Goal: Information Seeking & Learning: Learn about a topic

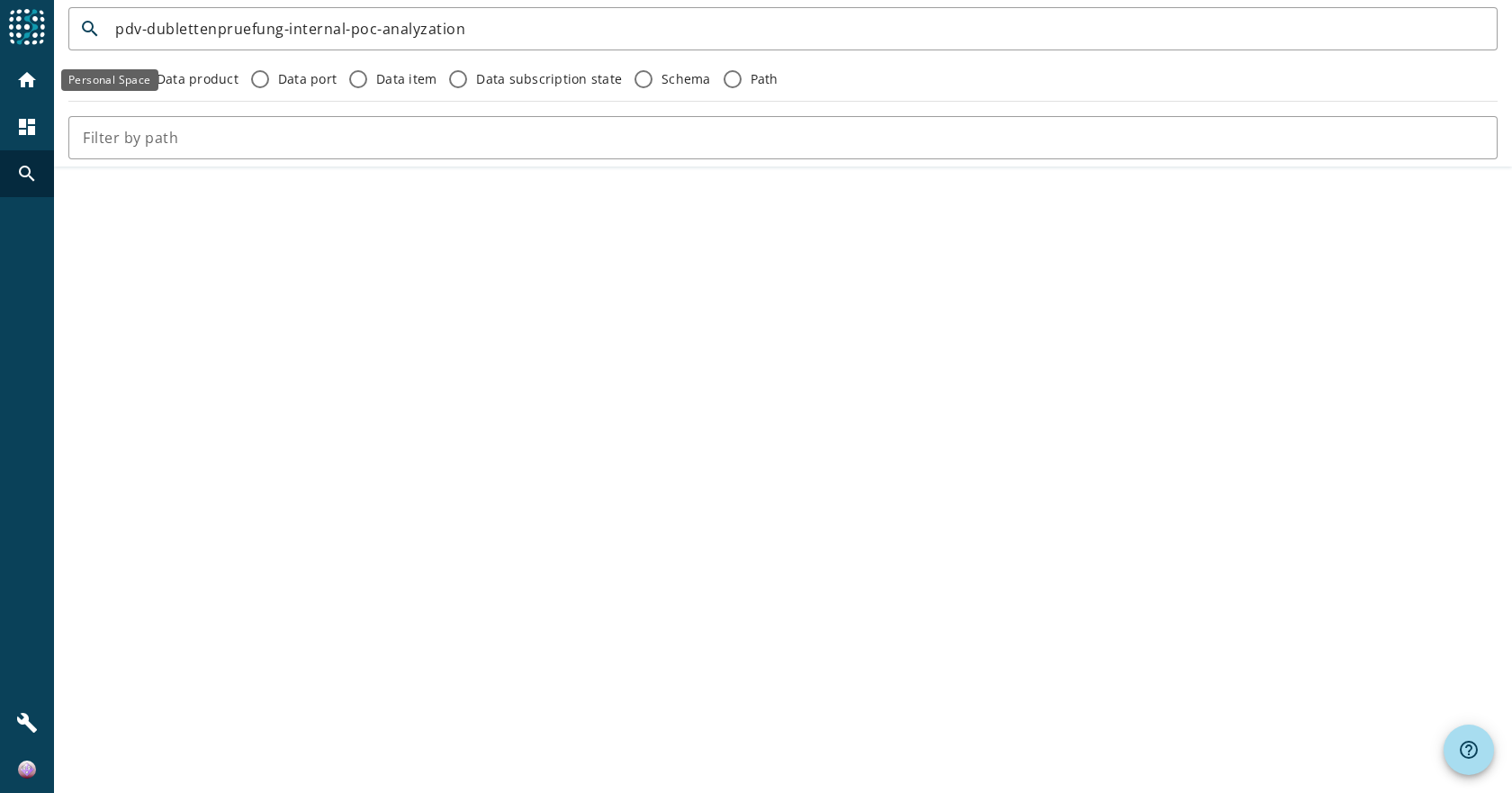
click at [14, 71] on div "home" at bounding box center [27, 80] width 47 height 47
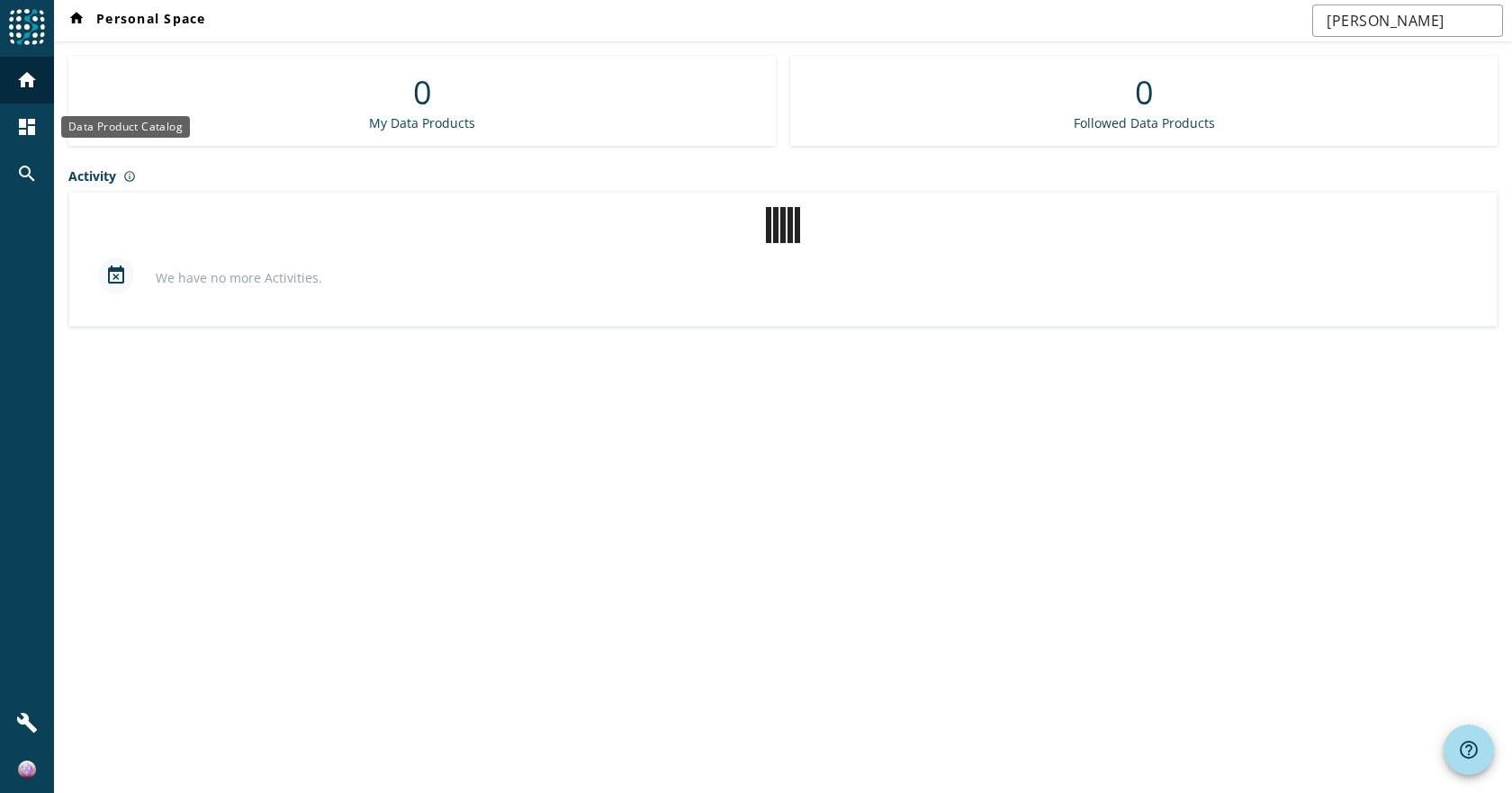
click at [33, 122] on mat-icon "dashboard" at bounding box center [26, 127] width 22 height 22
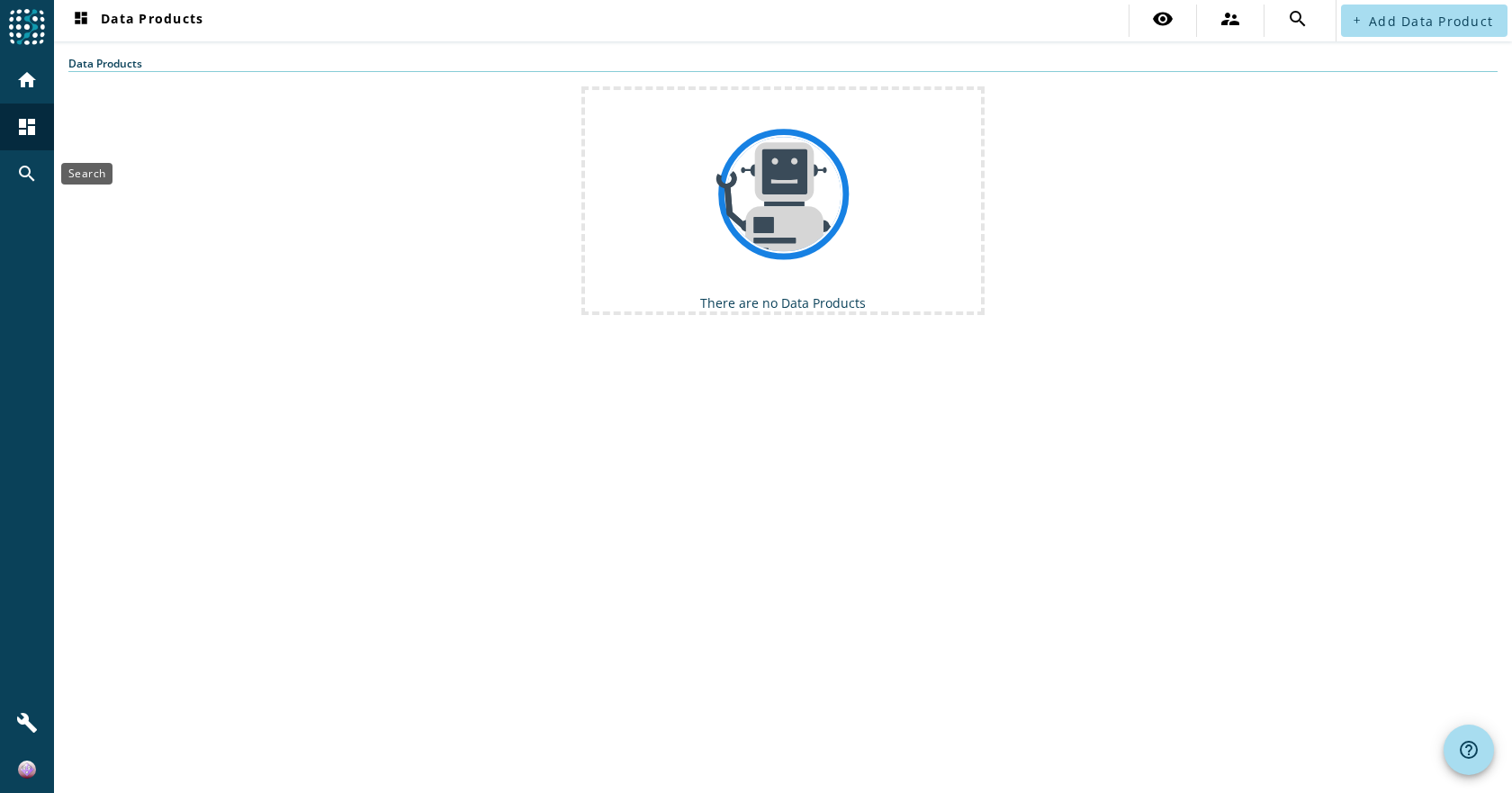
click at [26, 167] on mat-icon "search" at bounding box center [26, 173] width 22 height 22
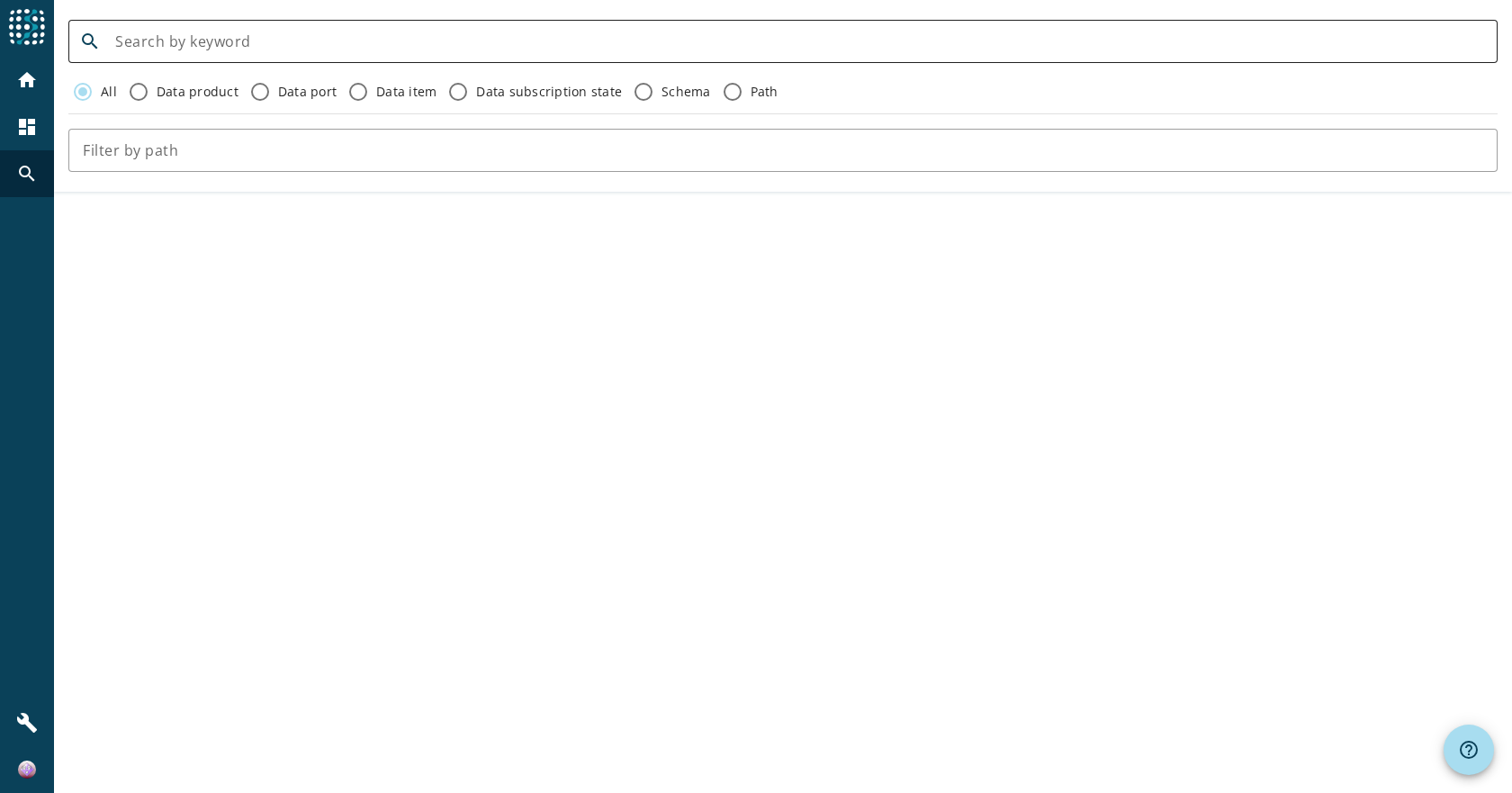
click at [262, 45] on input at bounding box center [800, 41] width 1368 height 22
click at [49, 90] on div "home" at bounding box center [27, 80] width 47 height 47
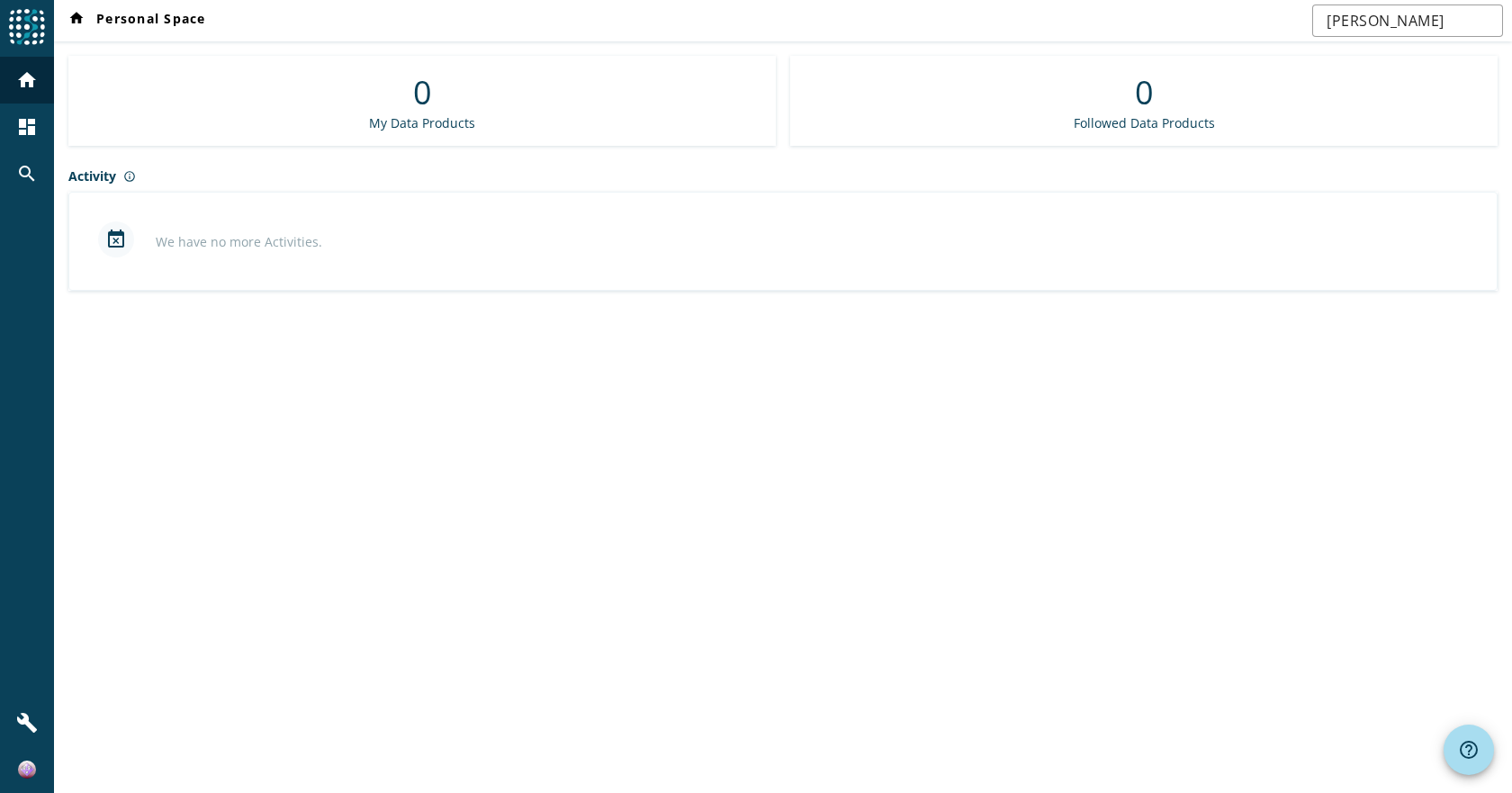
click at [18, 128] on mat-icon "dashboard" at bounding box center [26, 127] width 22 height 22
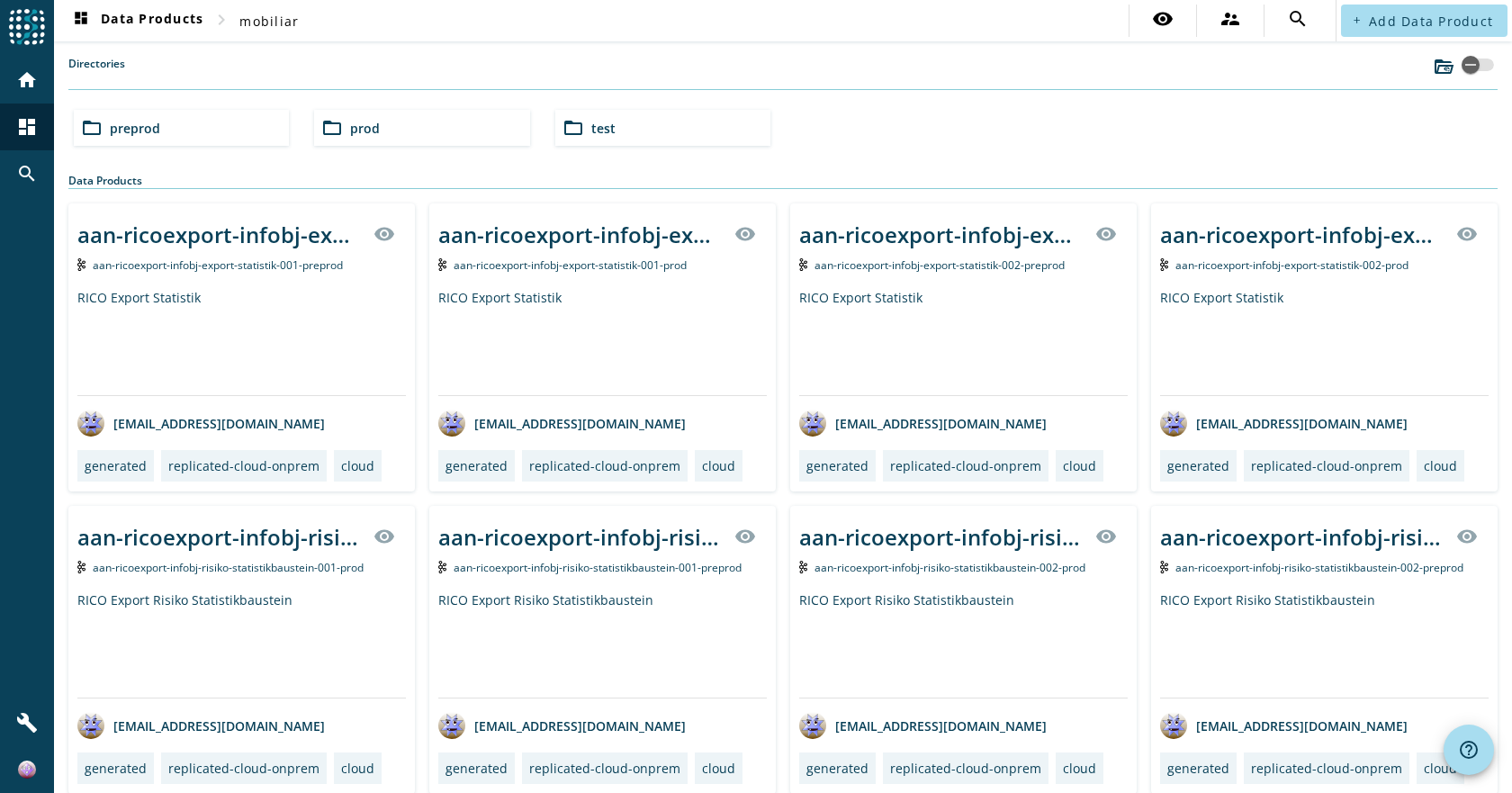
click at [601, 131] on span "test" at bounding box center [603, 128] width 24 height 17
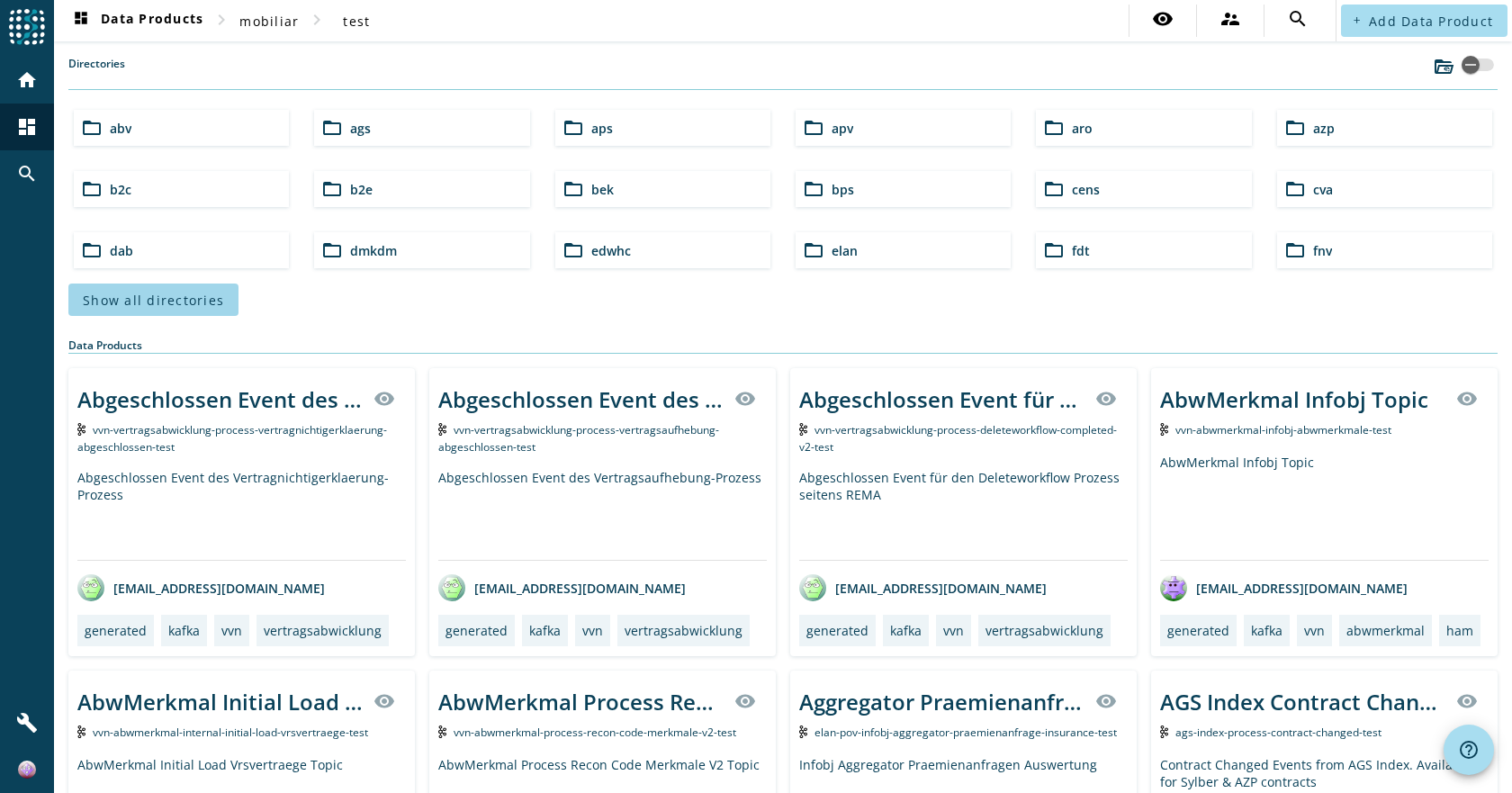
click at [209, 304] on span "Show all directories" at bounding box center [153, 300] width 141 height 17
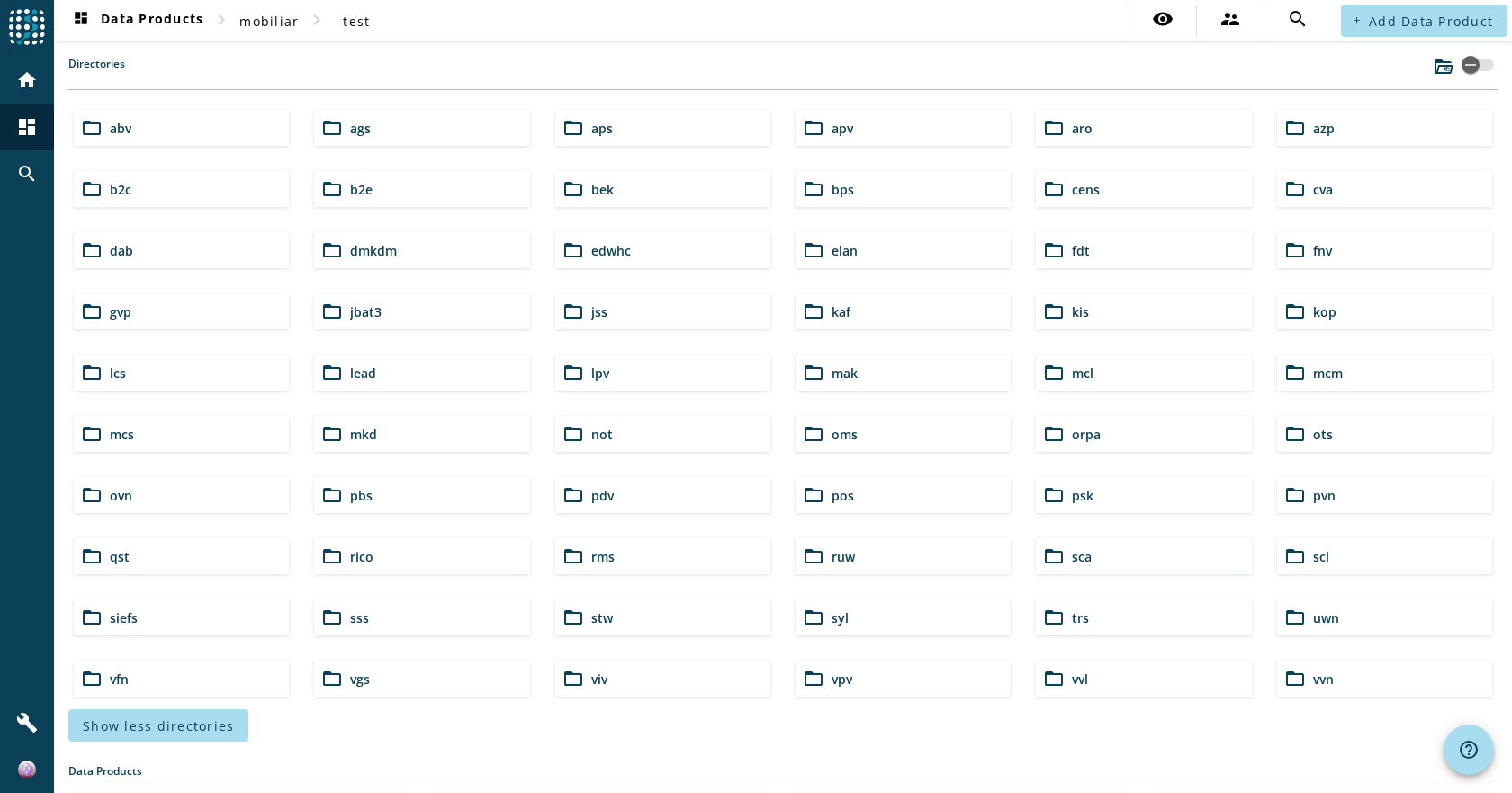
click at [621, 499] on div "folder_open pdv" at bounding box center [662, 495] width 215 height 36
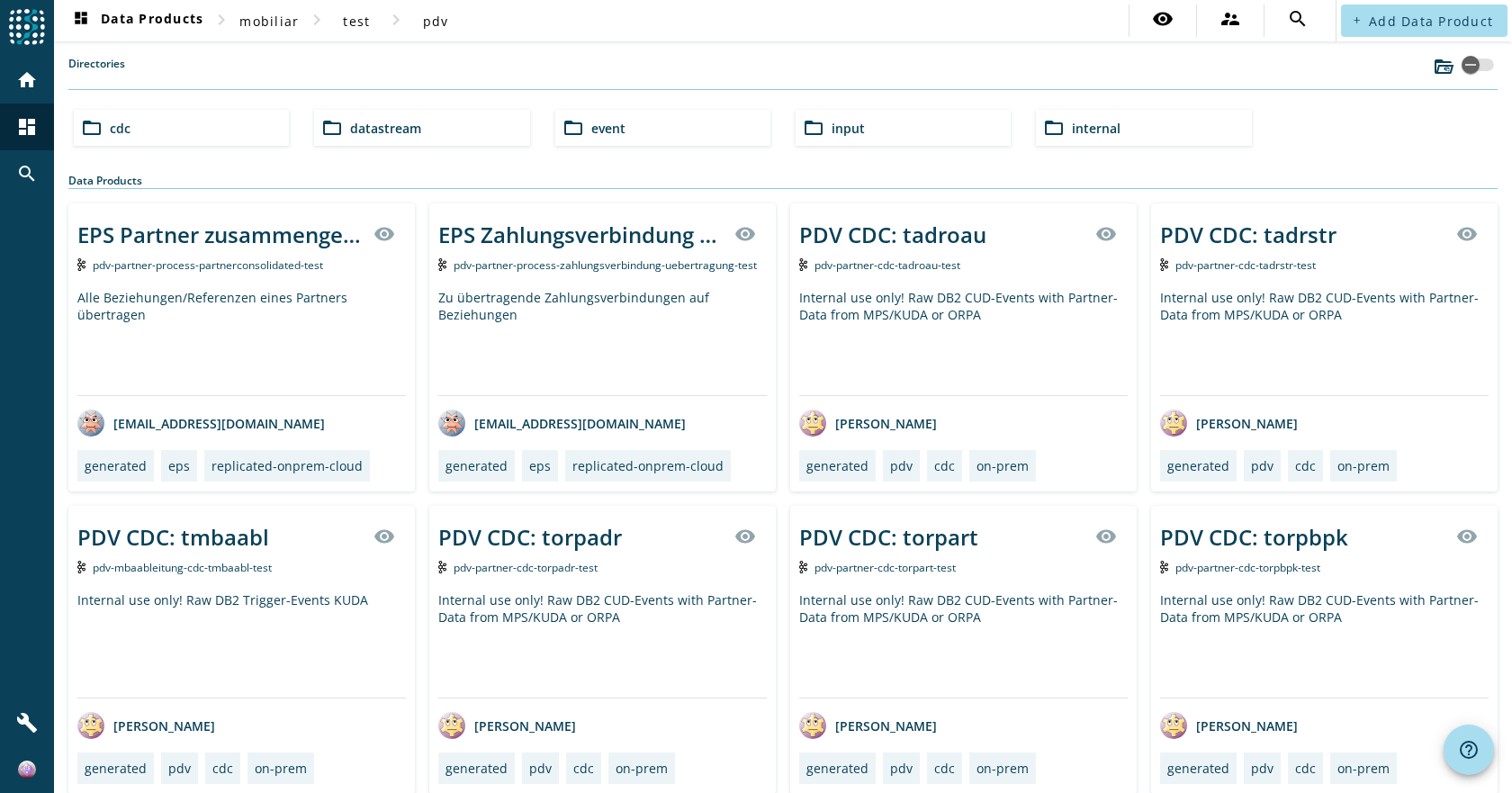
click at [1083, 129] on span "internal" at bounding box center [1097, 128] width 49 height 17
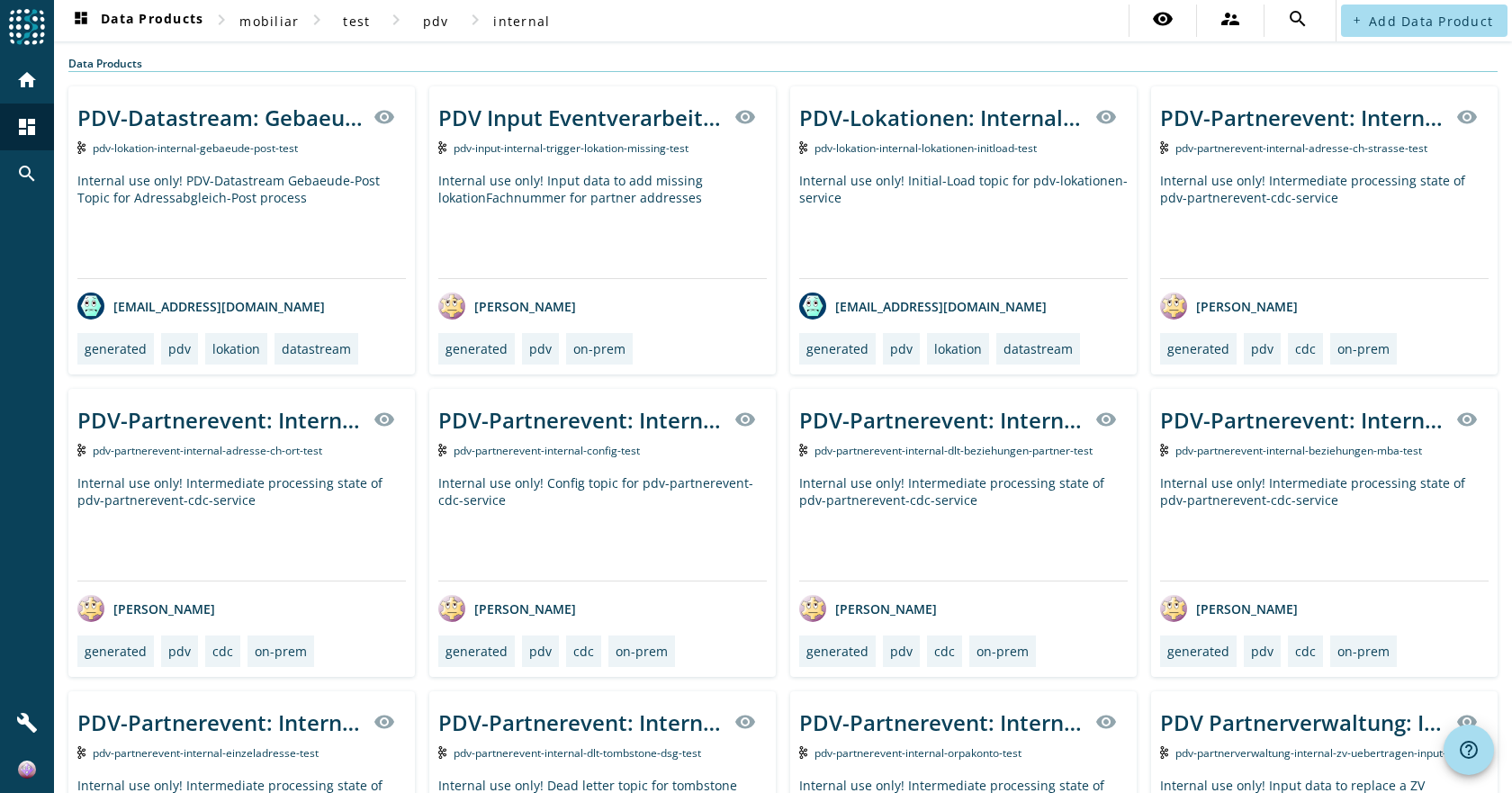
scroll to position [90, 0]
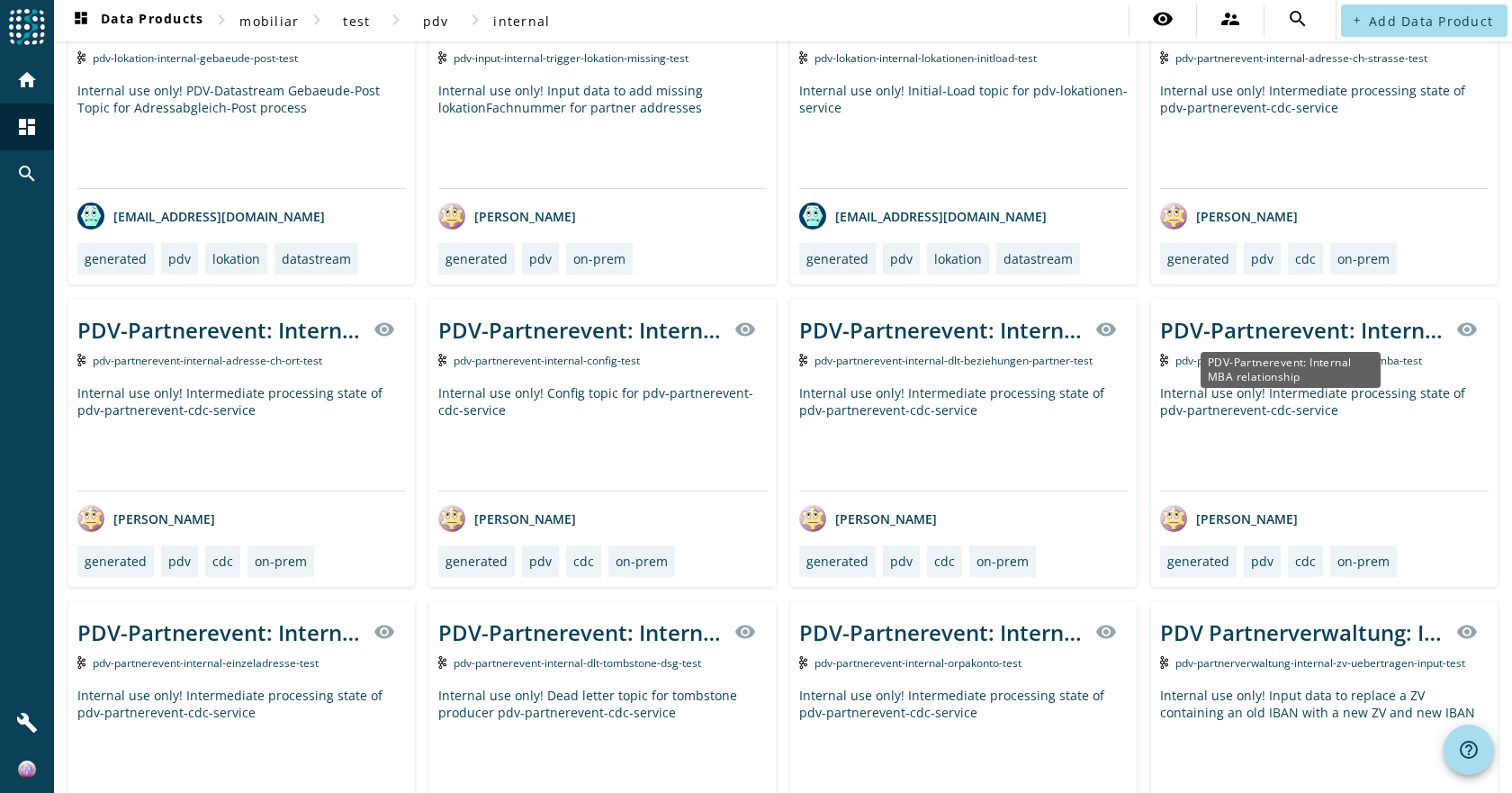
click at [1278, 328] on div "PDV-Partnerevent: Internal MBA relationship" at bounding box center [1303, 330] width 286 height 30
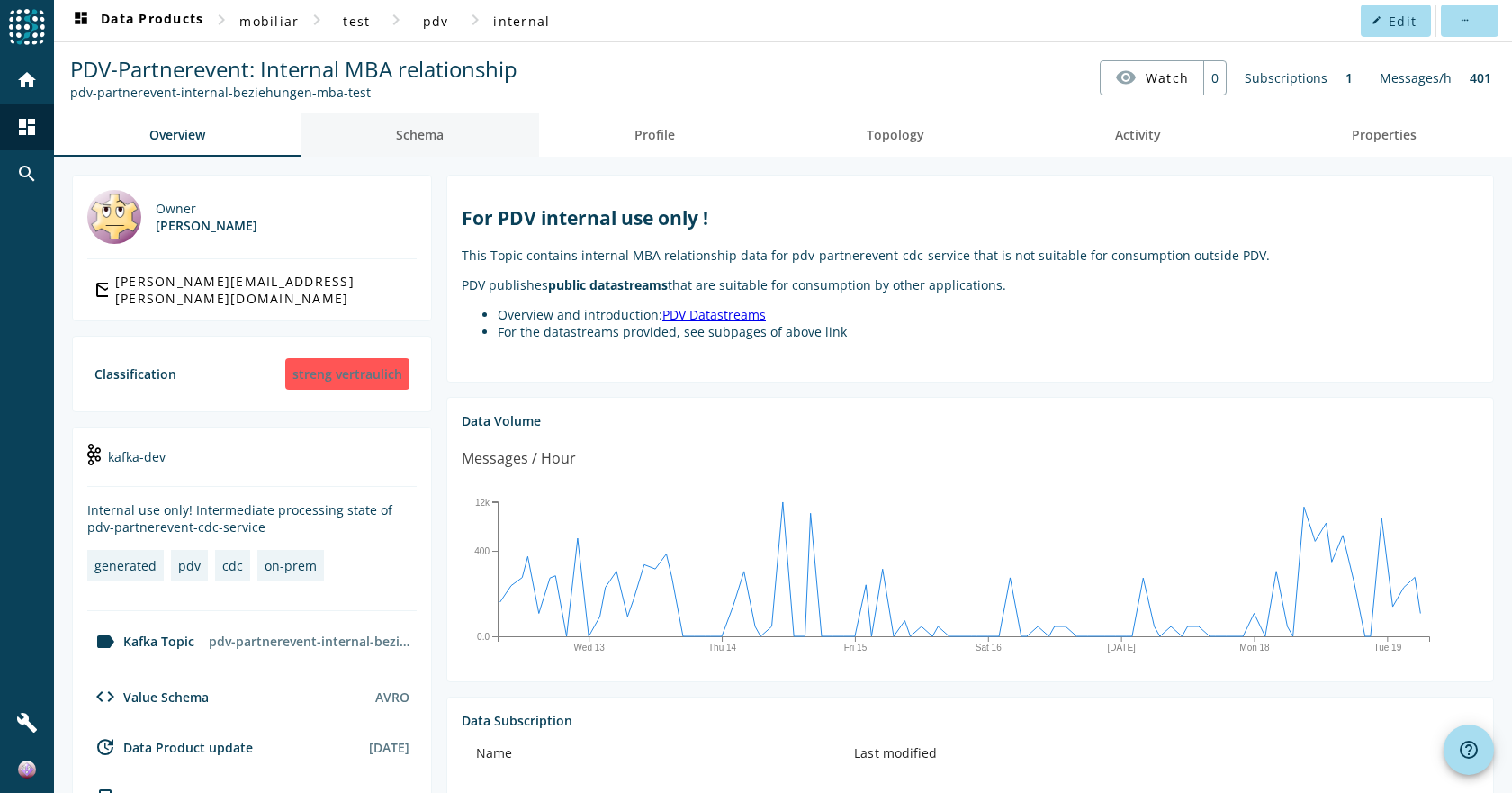
click at [423, 134] on span "Schema" at bounding box center [419, 134] width 48 height 12
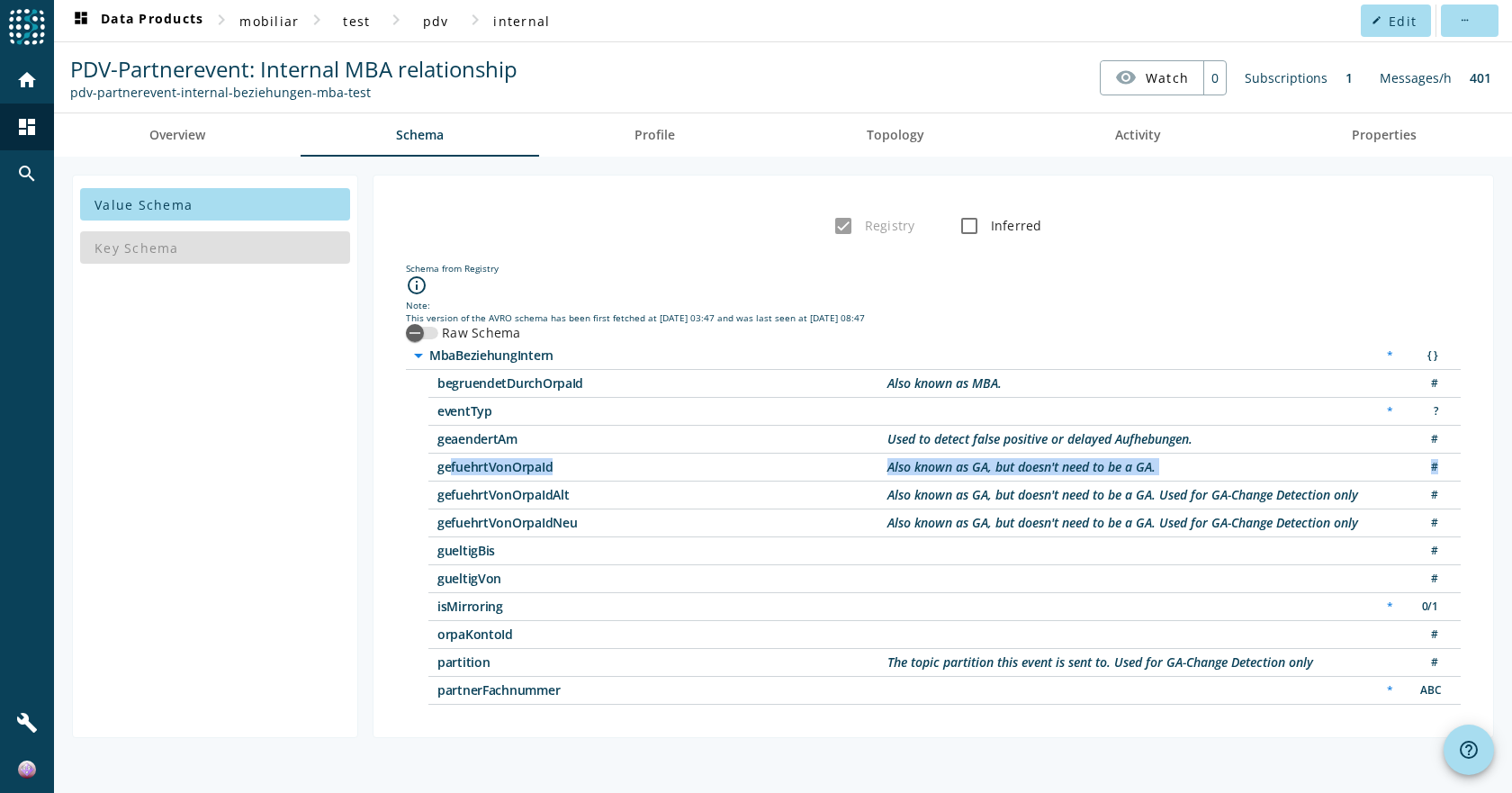
drag, startPoint x: 444, startPoint y: 464, endPoint x: 584, endPoint y: 484, distance: 141.4
click at [584, 484] on div "arrow_drop_down MbaBeziehungIntern * { } begruendetDurchOrpaId Also known as MB…" at bounding box center [933, 523] width 1055 height 363
click at [584, 484] on div "gefuehrtVonOrpaIdAlt Also known as GA, but doesn't need to be a GA. Used for GA…" at bounding box center [944, 495] width 1033 height 28
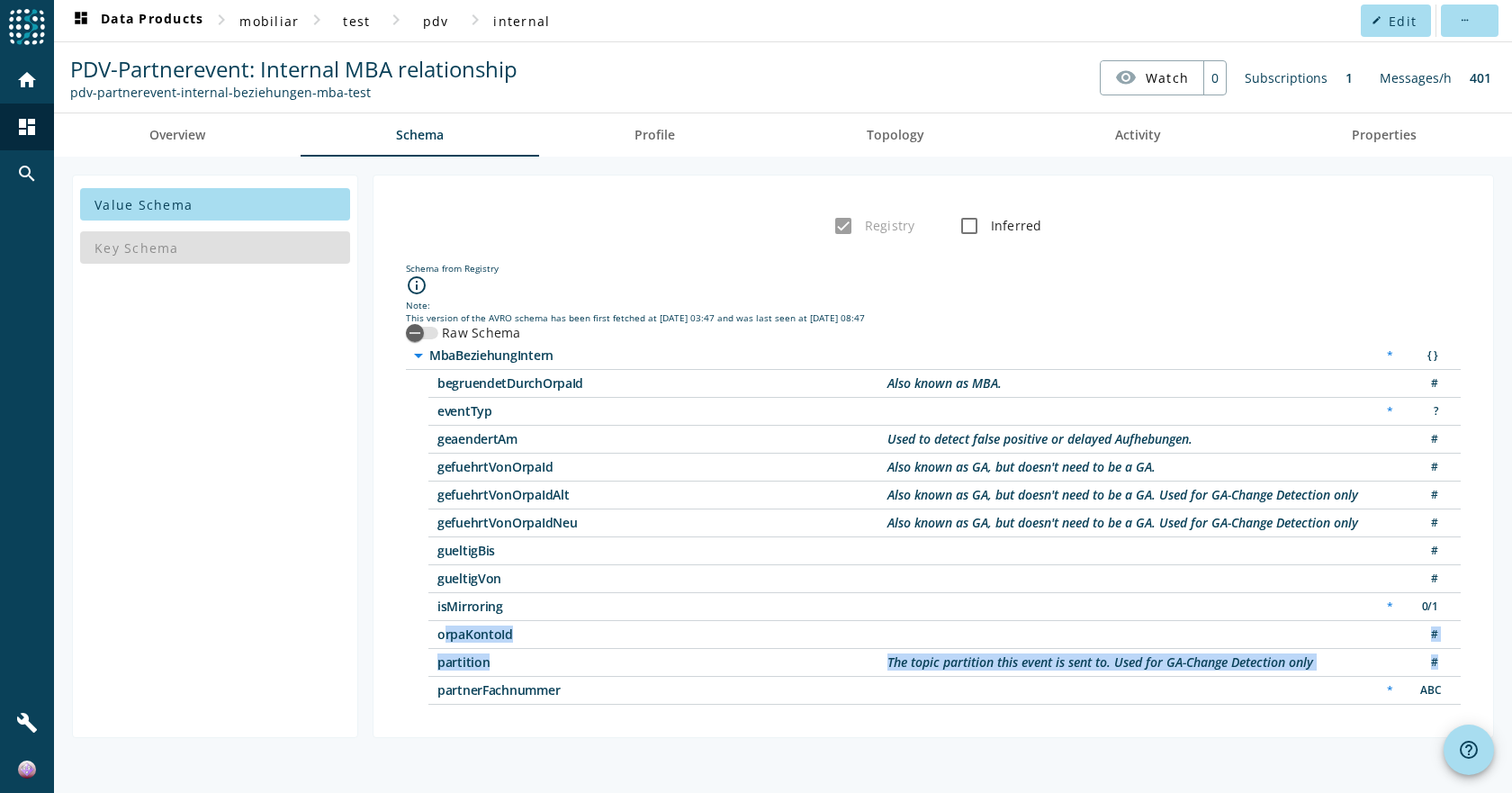
drag, startPoint x: 460, startPoint y: 623, endPoint x: 698, endPoint y: 679, distance: 244.5
click at [694, 677] on div "arrow_drop_down MbaBeziehungIntern * { } begruendetDurchOrpaId Also known as MB…" at bounding box center [933, 523] width 1055 height 363
click at [699, 679] on div "partnerFachnummer * ABC" at bounding box center [944, 691] width 1033 height 28
drag, startPoint x: 704, startPoint y: 683, endPoint x: 489, endPoint y: 408, distance: 349.1
click at [490, 411] on div "arrow_drop_down MbaBeziehungIntern * { } begruendetDurchOrpaId Also known as MB…" at bounding box center [933, 523] width 1055 height 363
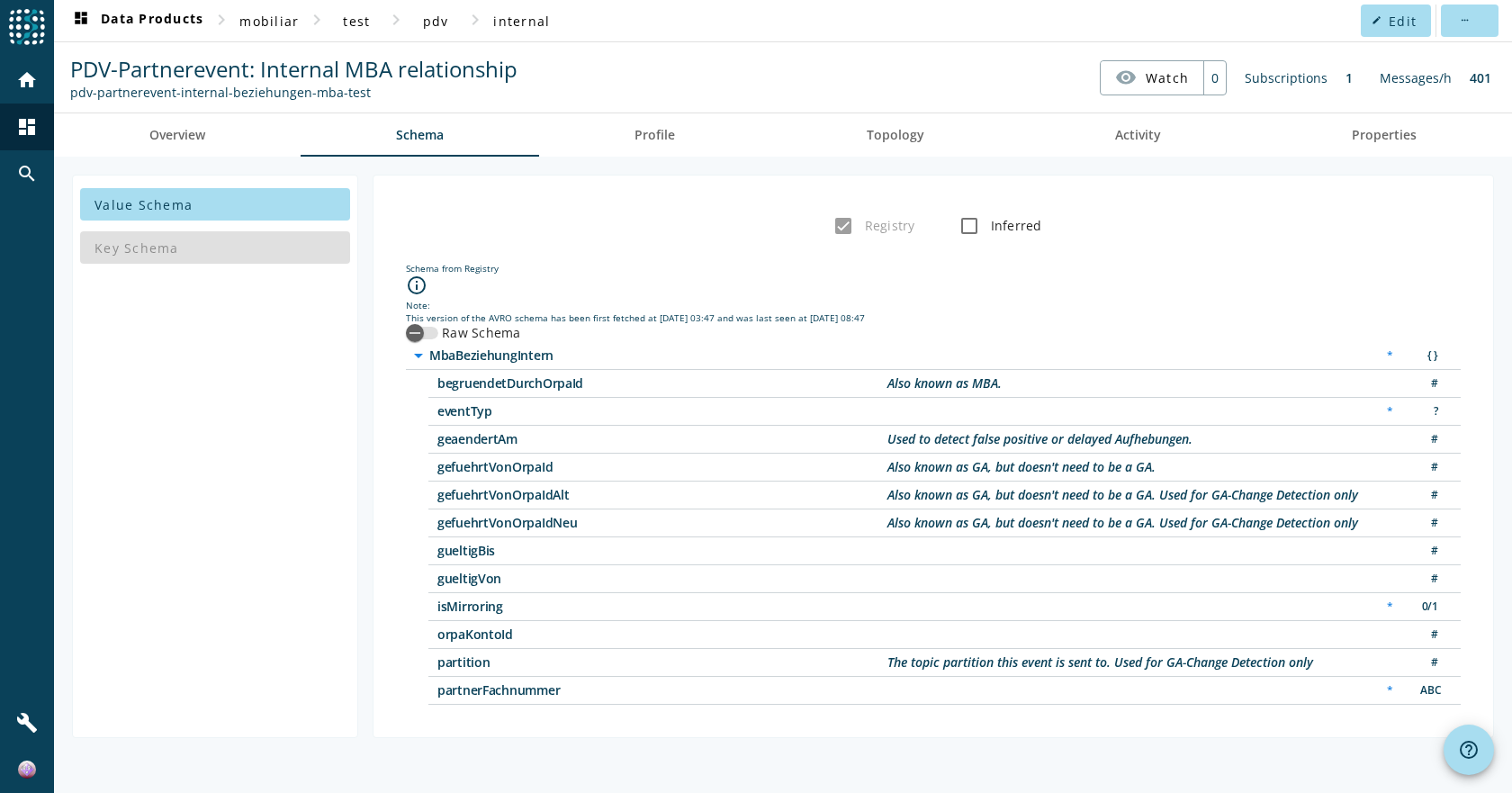
click at [486, 386] on span "begruendetDurchOrpaId" at bounding box center [662, 382] width 450 height 12
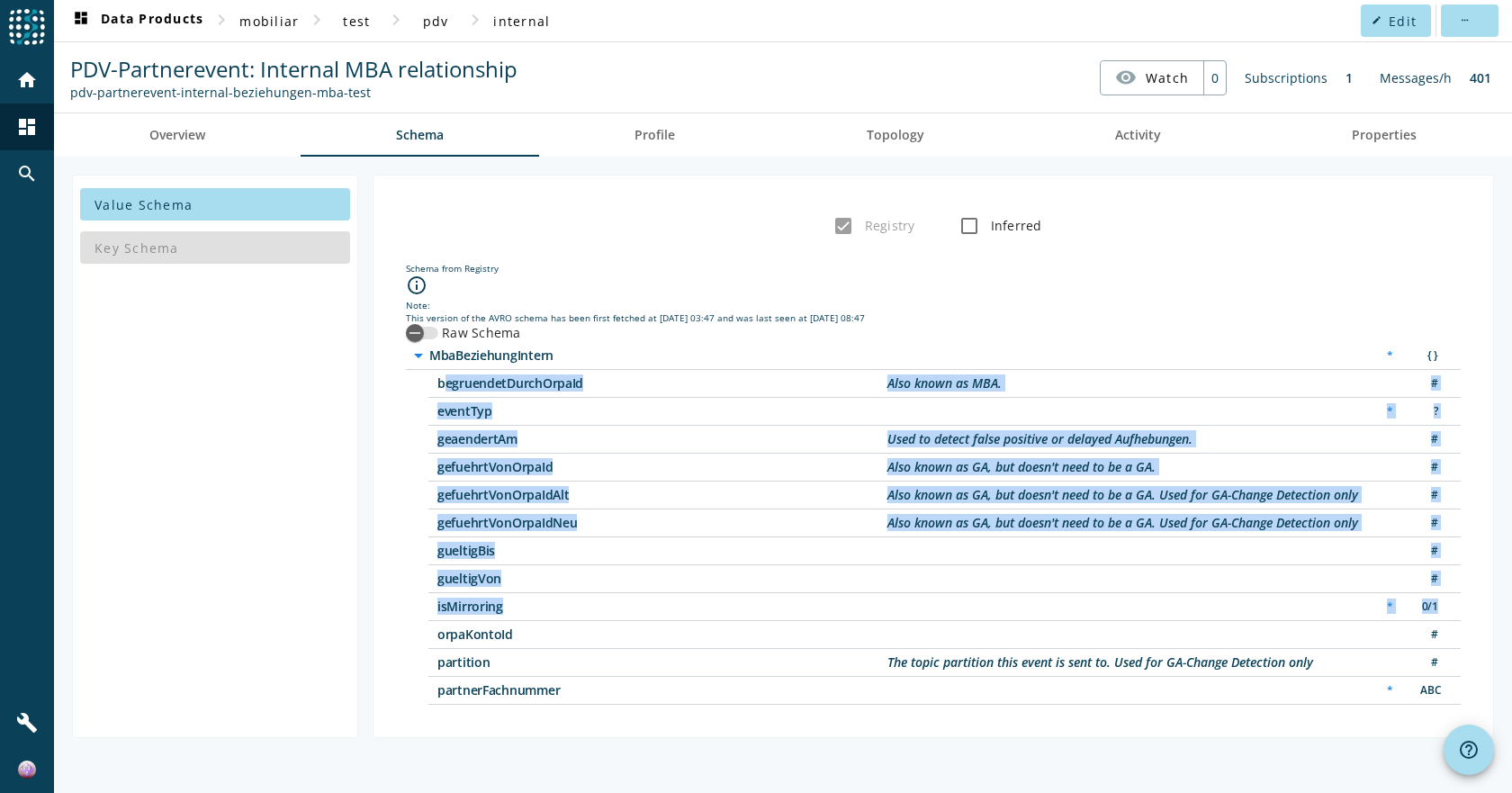
drag, startPoint x: 440, startPoint y: 380, endPoint x: 740, endPoint y: 621, distance: 384.8
click at [740, 621] on div "arrow_drop_down MbaBeziehungIntern * { } begruendetDurchOrpaId Also known as MB…" at bounding box center [933, 523] width 1055 height 363
click at [740, 621] on div "orpaKontoId #" at bounding box center [944, 635] width 1033 height 28
